Goal: Check status: Check status

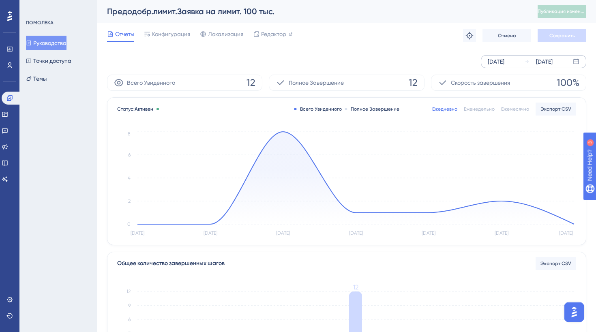
click at [501, 60] on div "[DATE]" at bounding box center [496, 62] width 17 height 10
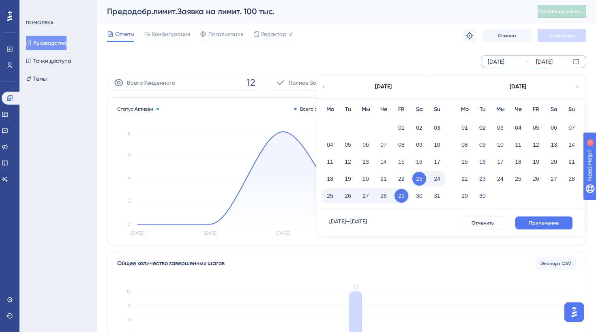
click at [324, 92] on div "[DATE]" at bounding box center [383, 86] width 134 height 23
click at [323, 84] on icon at bounding box center [323, 86] width 5 height 7
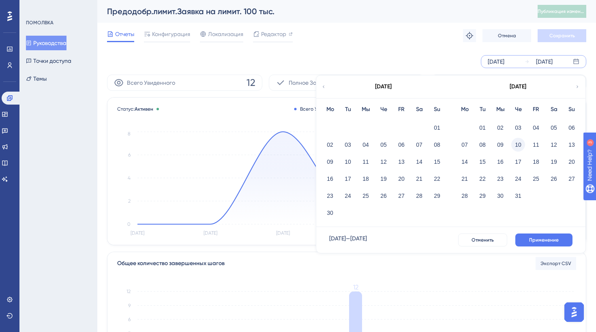
click at [519, 149] on button "10" at bounding box center [519, 145] width 14 height 14
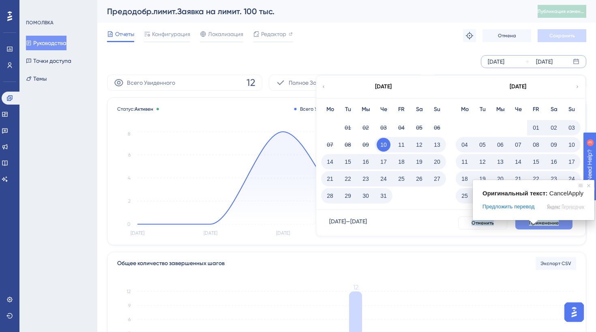
click at [543, 224] on ya-tr-span "Применение" at bounding box center [544, 223] width 30 height 6
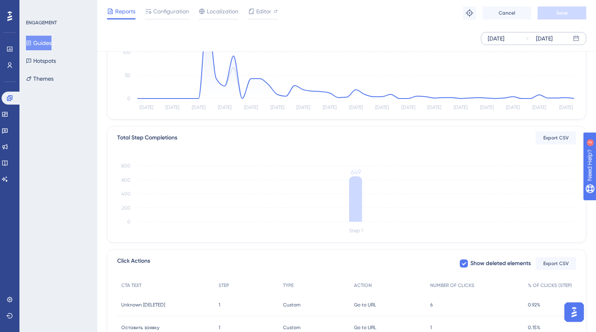
scroll to position [182, 0]
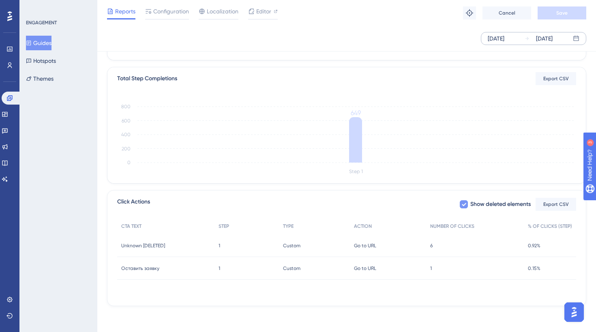
click at [467, 202] on div at bounding box center [464, 205] width 10 height 10
checkbox input "true"
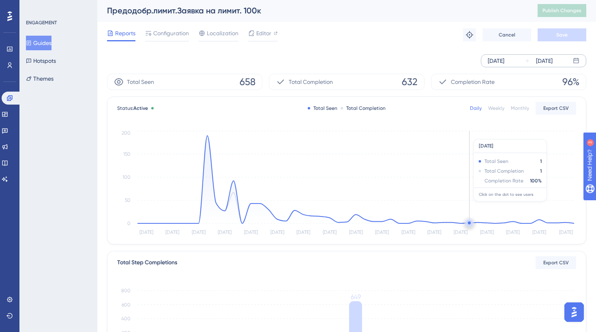
scroll to position [0, 0]
